Goal: Use online tool/utility: Utilize a website feature to perform a specific function

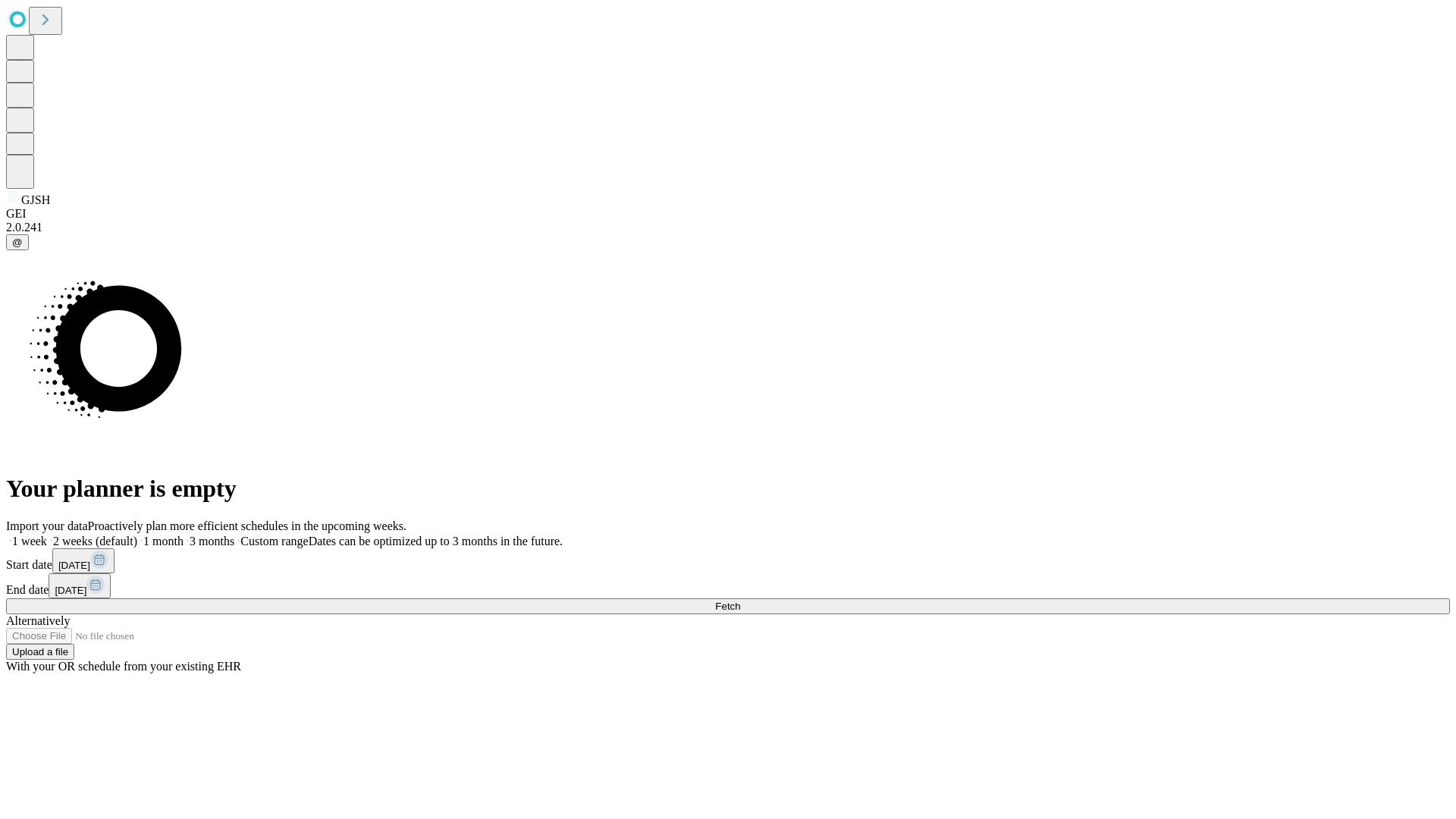
click at [740, 601] on span "Fetch" at bounding box center [727, 607] width 25 height 12
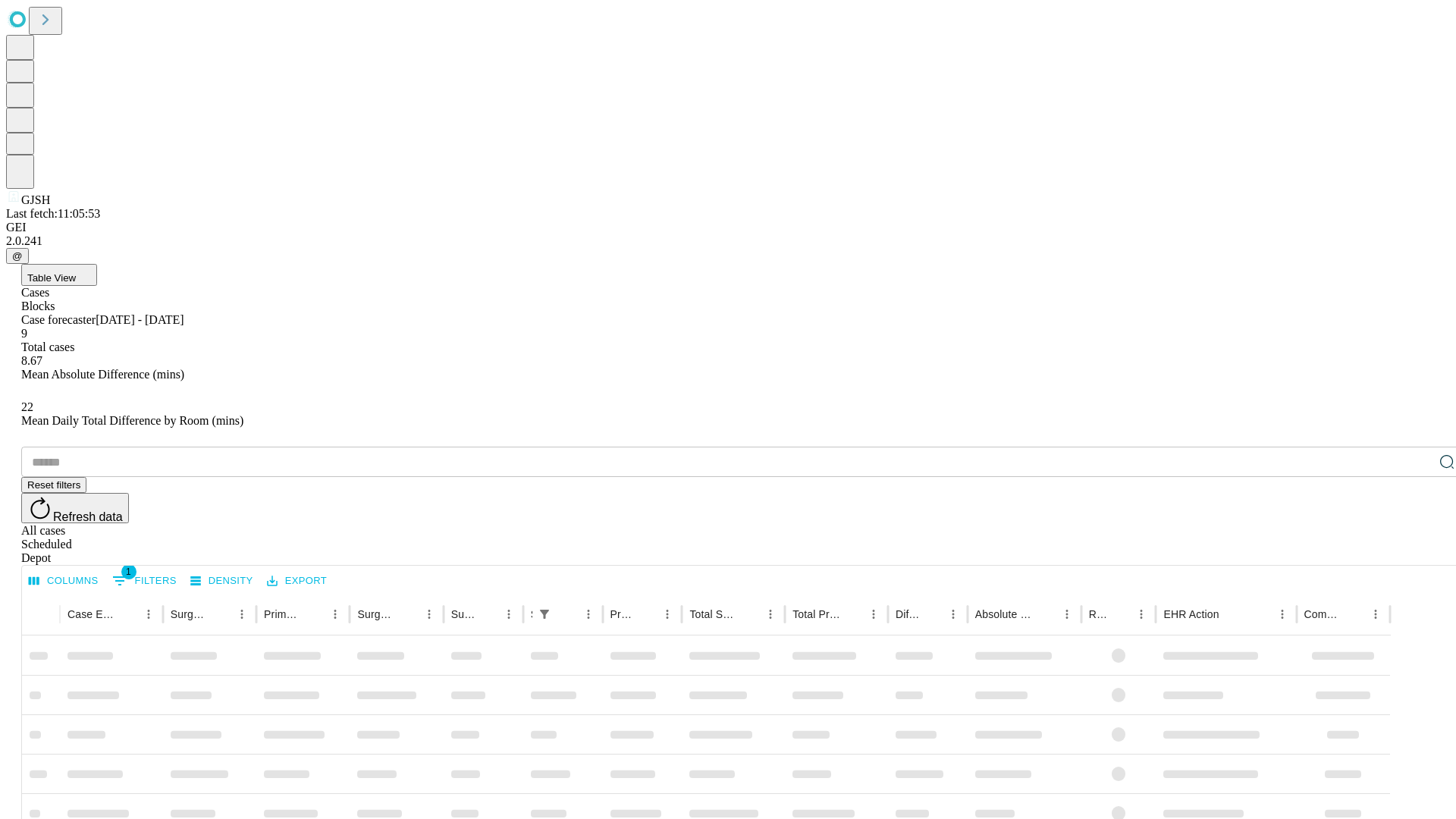
click at [1417, 552] on div "Depot" at bounding box center [744, 559] width 1444 height 14
